Goal: Browse casually

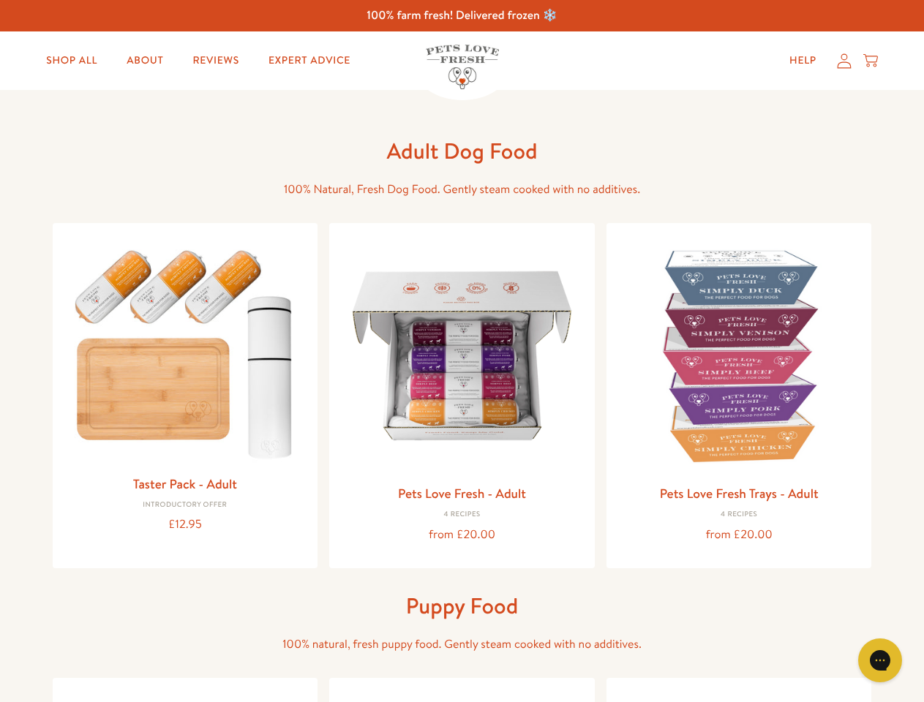
click at [880, 661] on icon "Gorgias live chat" at bounding box center [880, 660] width 14 height 14
